Goal: Transaction & Acquisition: Subscribe to service/newsletter

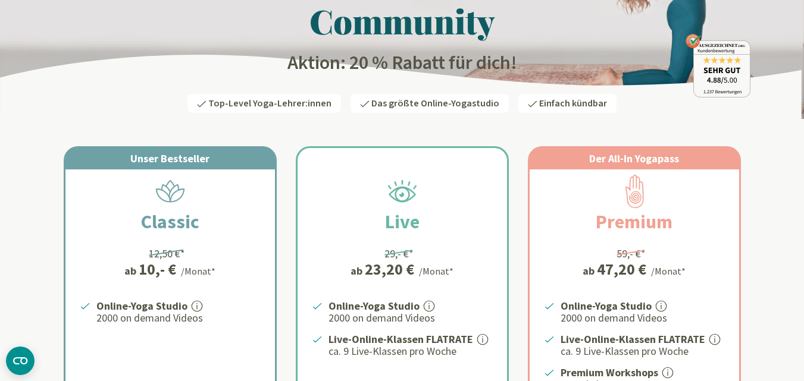
scroll to position [60, 0]
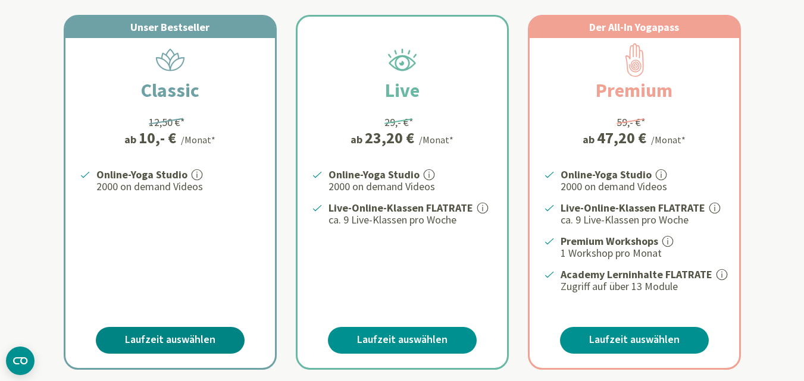
click at [177, 343] on link "Laufzeit auswählen" at bounding box center [170, 340] width 149 height 27
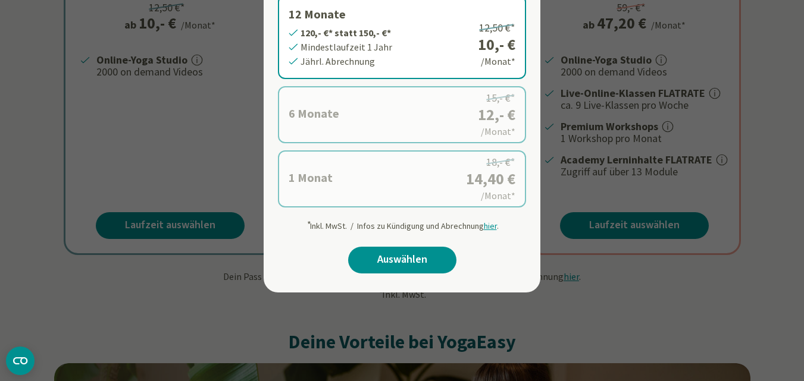
scroll to position [357, 0]
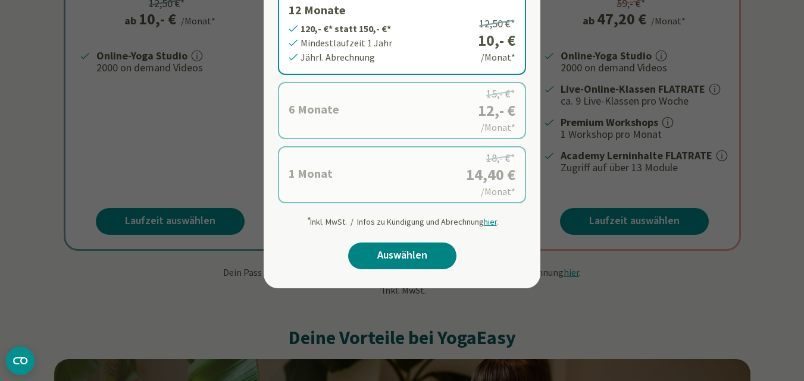
click at [420, 254] on link "Auswählen" at bounding box center [402, 256] width 108 height 27
